Goal: Find specific page/section: Find specific page/section

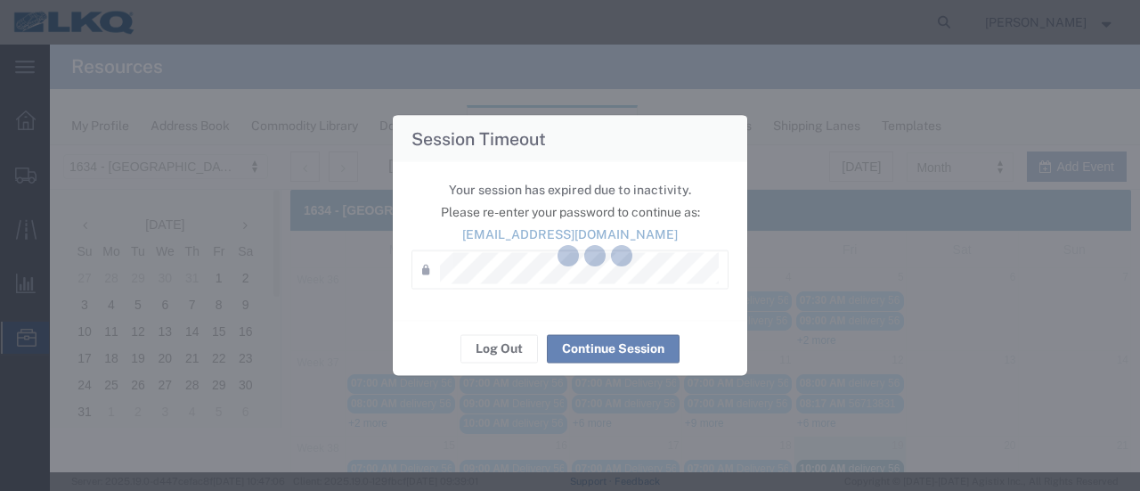
scroll to position [267, 0]
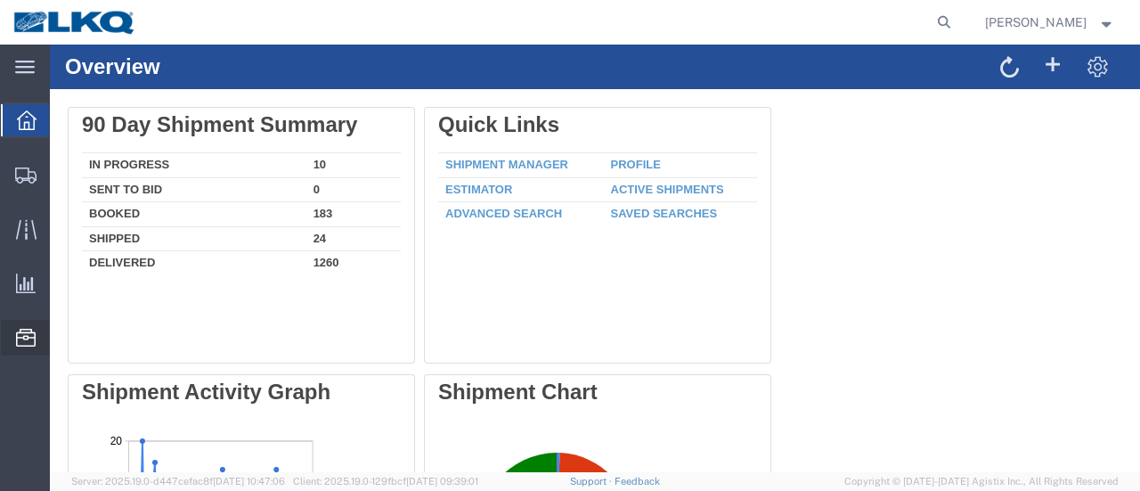
click at [0, 0] on span "Location Appointment" at bounding box center [0, 0] width 0 height 0
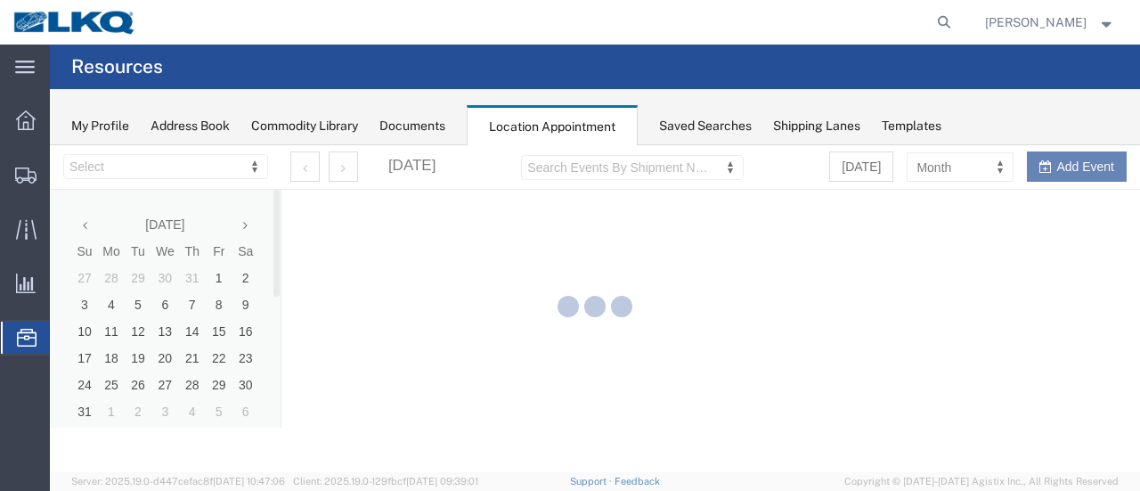
select select "28712"
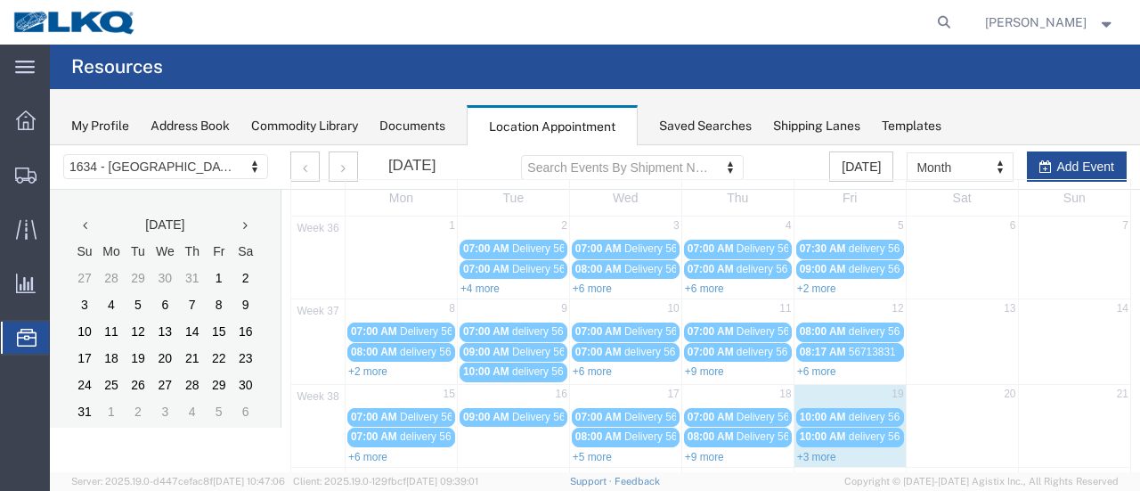
scroll to position [89, 0]
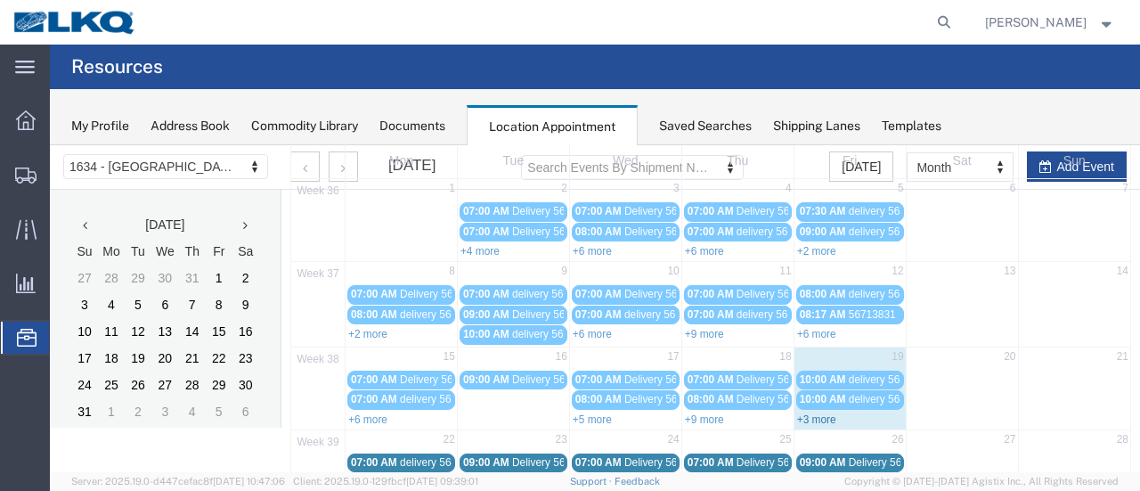
click at [798, 414] on link "+3 more" at bounding box center [816, 419] width 39 height 12
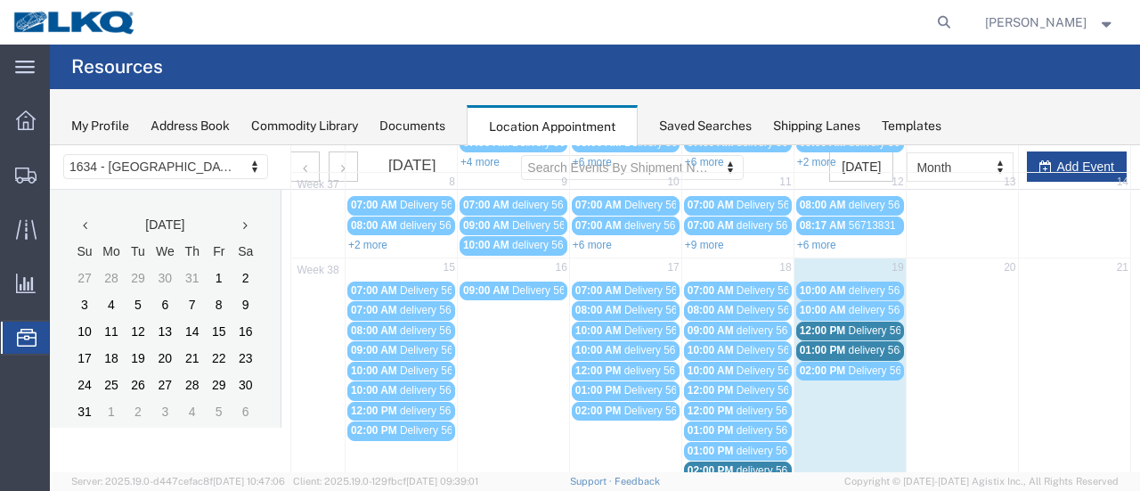
scroll to position [267, 0]
